Goal: Find specific page/section: Find specific page/section

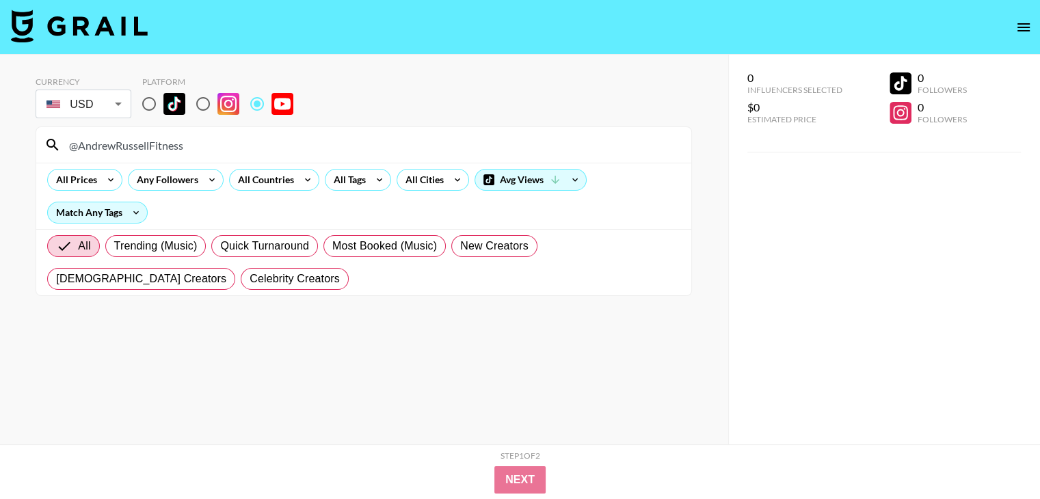
click at [252, 147] on input "@AndrewRussellFitness" at bounding box center [372, 145] width 622 height 22
click at [178, 146] on input "@dougvargo_" at bounding box center [372, 145] width 622 height 22
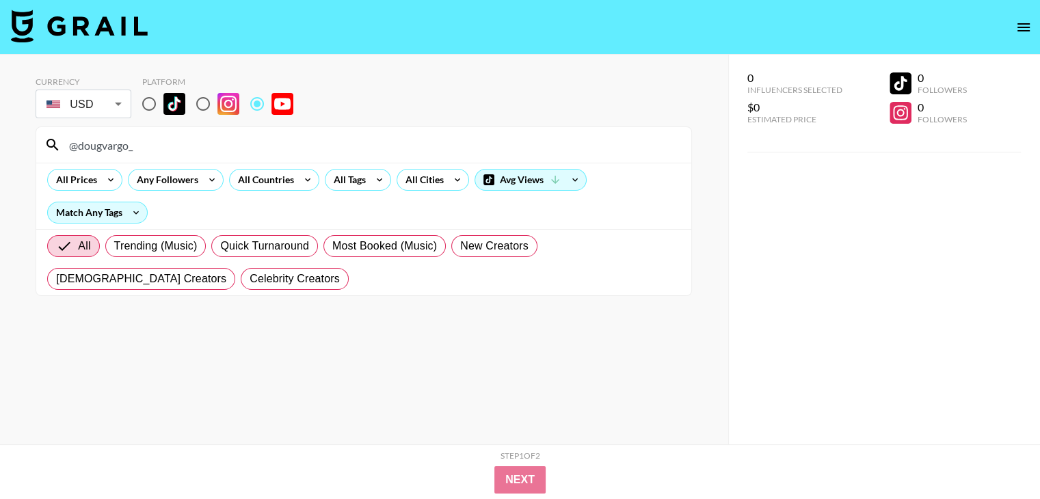
paste input "armaxprod"
click at [229, 141] on input "@armaxprod" at bounding box center [372, 145] width 622 height 22
paste input "Marionskitchen"
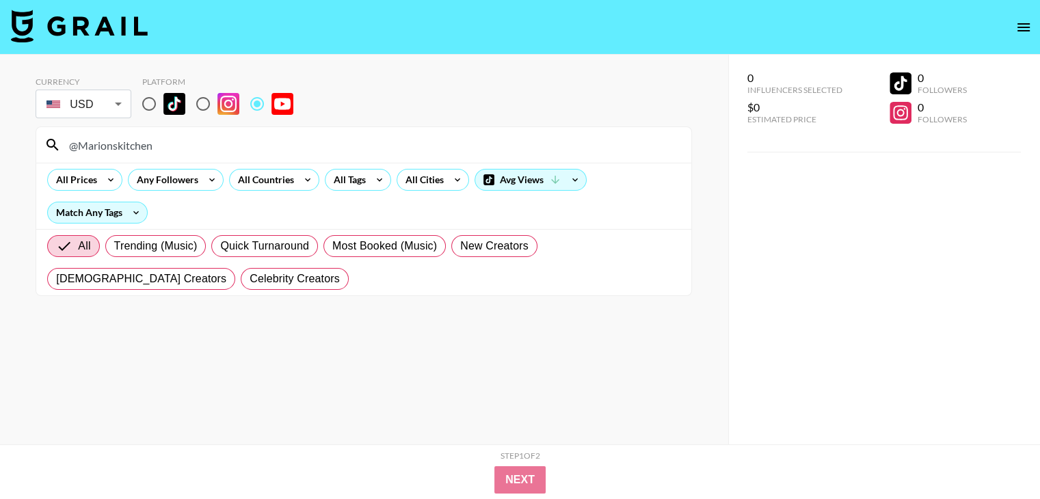
click at [156, 143] on input "@Marionskitchen" at bounding box center [372, 145] width 622 height 22
paste input "RyanMitchellYT"
type input "@RyanMitchellYT"
